Goal: Navigation & Orientation: Find specific page/section

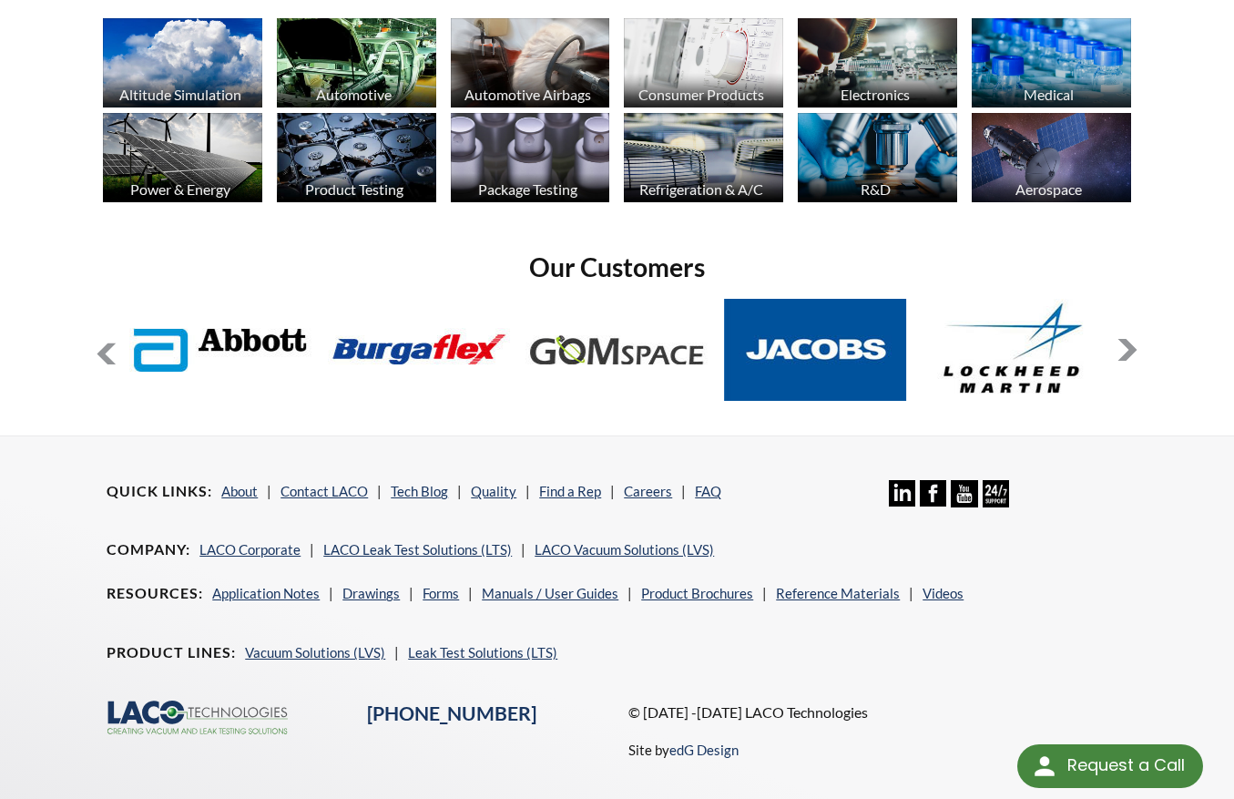
scroll to position [1346, 0]
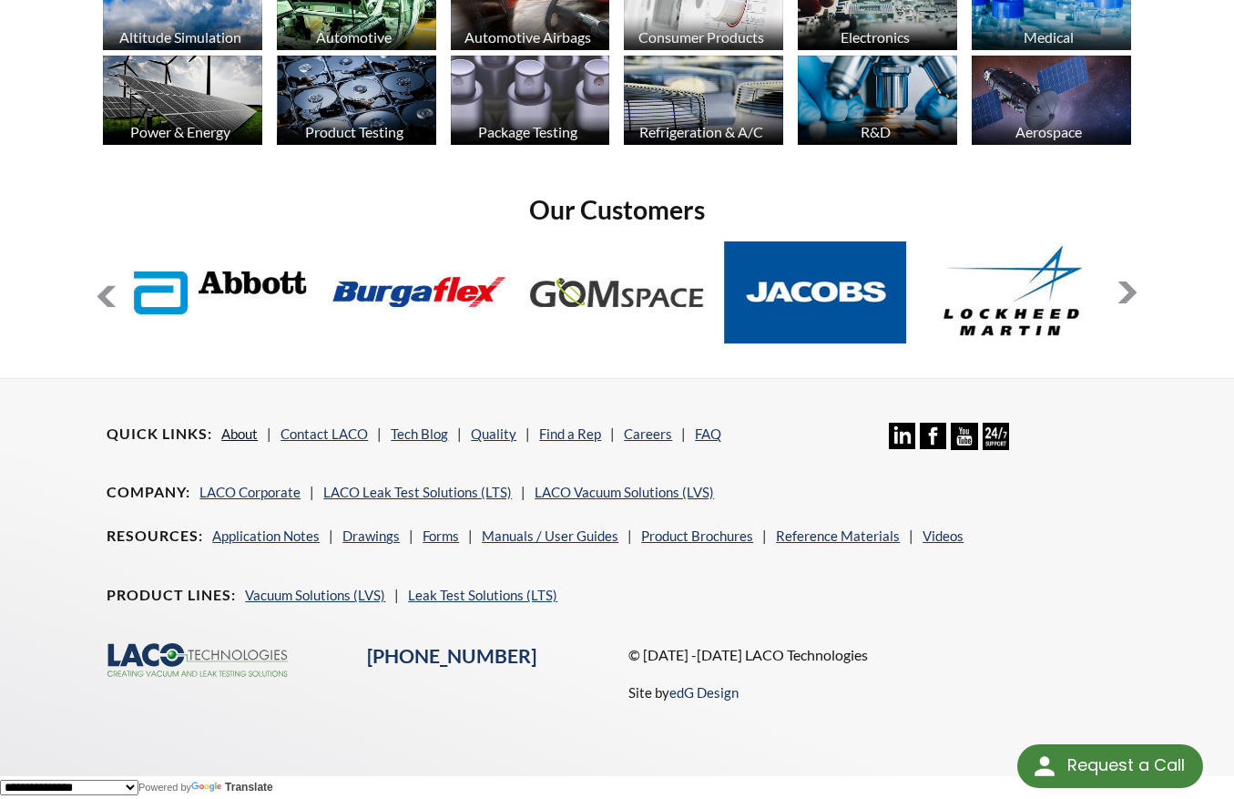
click at [242, 431] on link "About" at bounding box center [239, 433] width 36 height 16
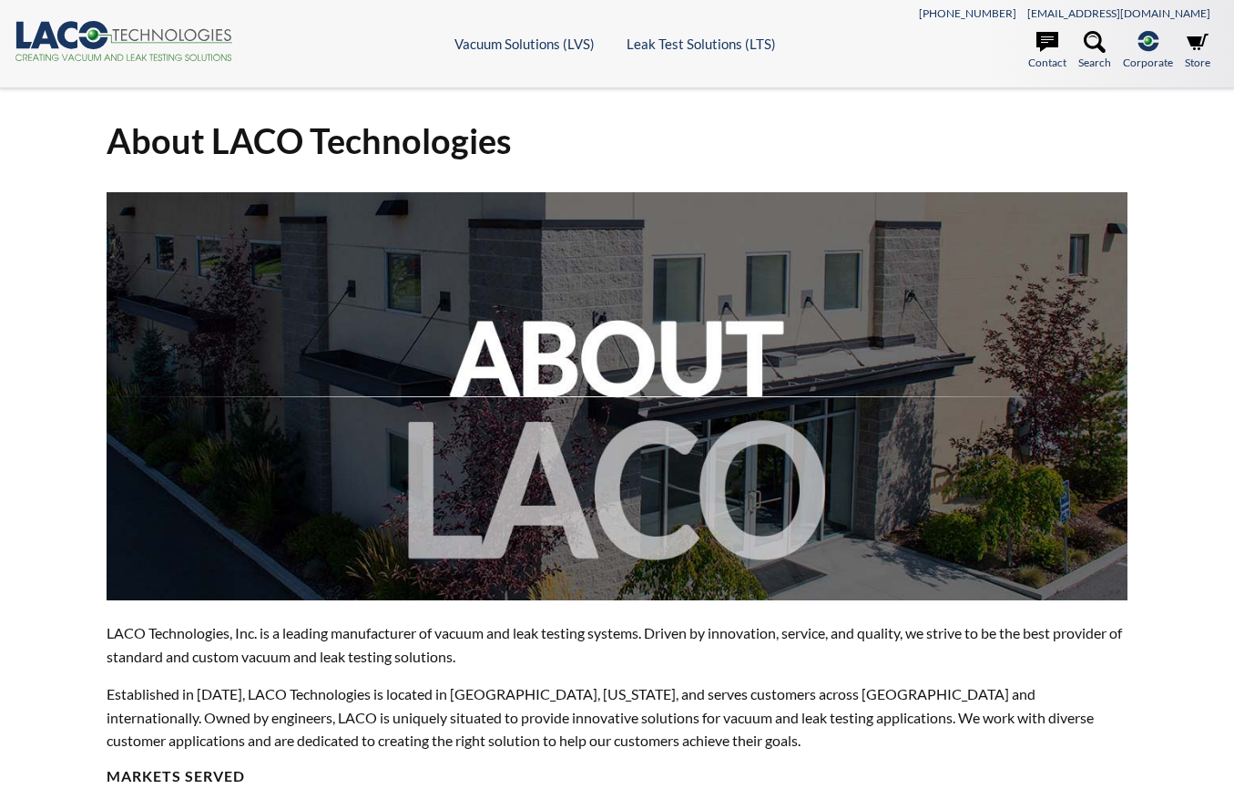
select select "Language Translate Widget"
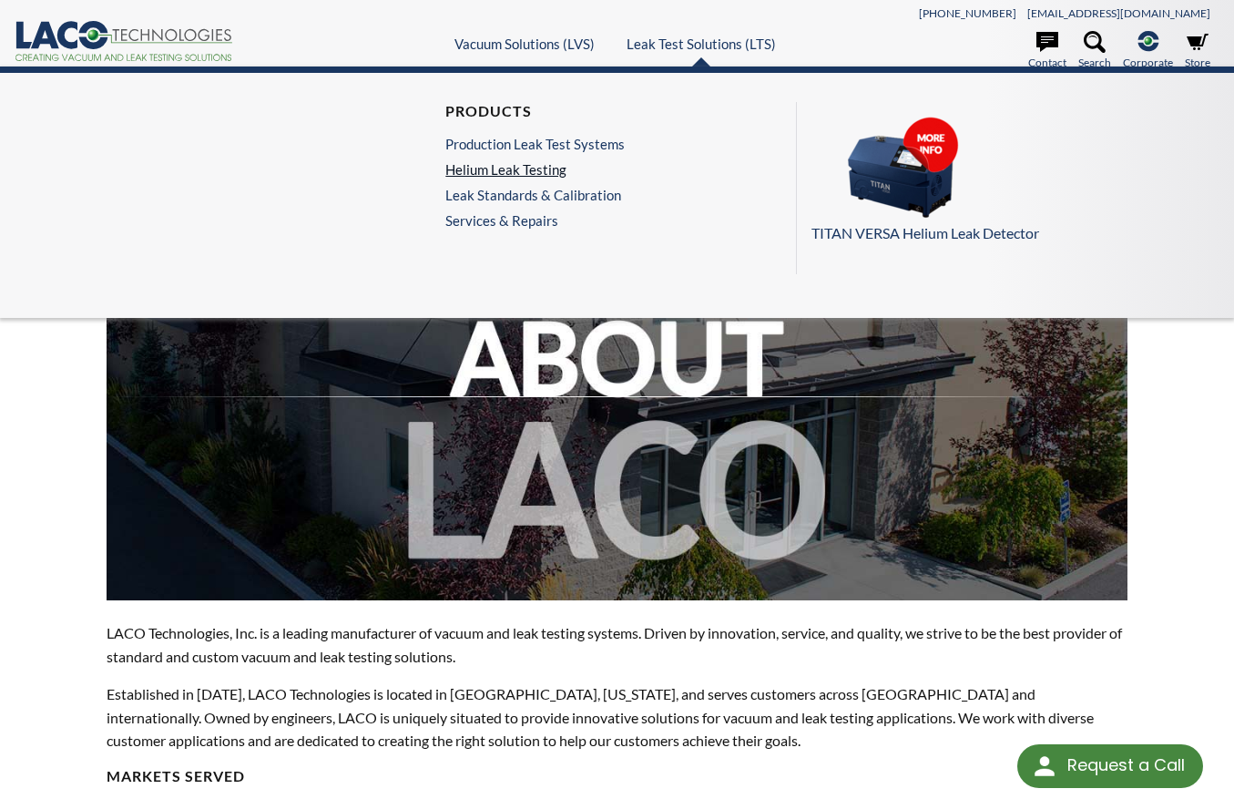
click at [520, 167] on link "Helium Leak Testing" at bounding box center [534, 169] width 179 height 16
